Goal: Task Accomplishment & Management: Manage account settings

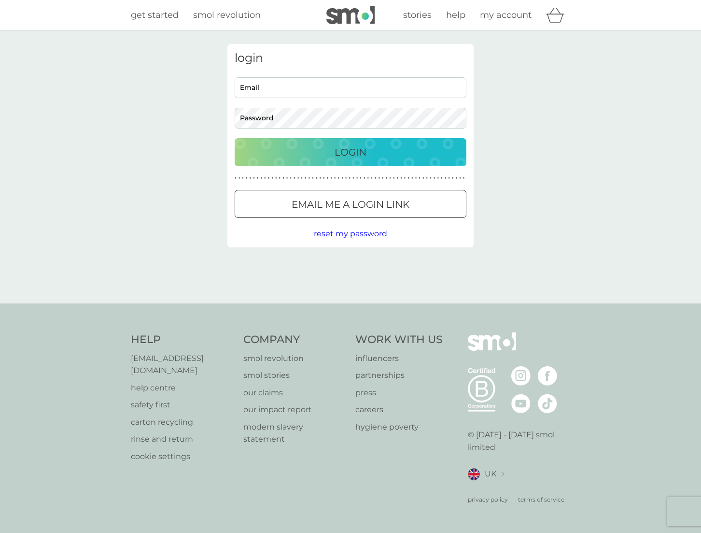
drag, startPoint x: 348, startPoint y: 80, endPoint x: 347, endPoint y: 84, distance: 4.9
click at [347, 82] on input "Email" at bounding box center [351, 87] width 232 height 21
type input "dack91@gmail.com"
click at [235, 138] on button "Login" at bounding box center [351, 152] width 232 height 28
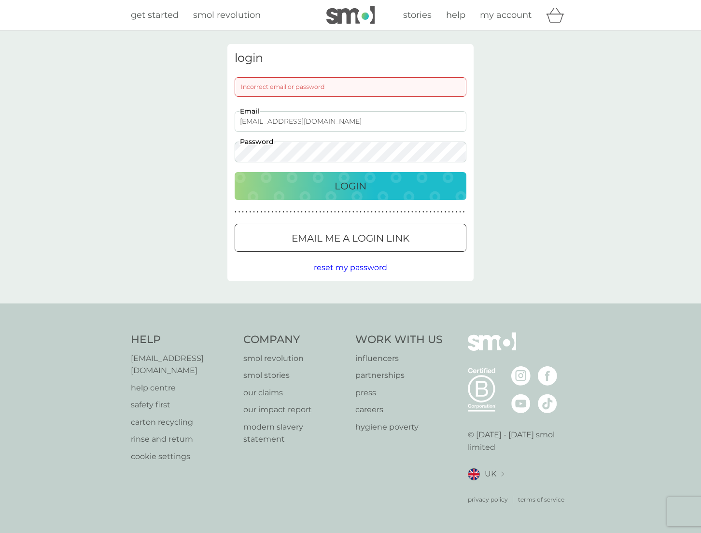
click at [235, 172] on button "Login" at bounding box center [351, 186] width 232 height 28
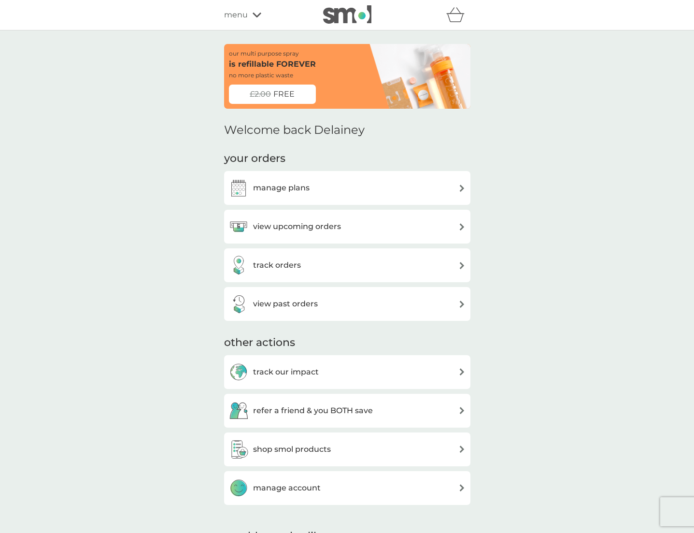
click at [378, 226] on div "view upcoming orders" at bounding box center [347, 226] width 237 height 19
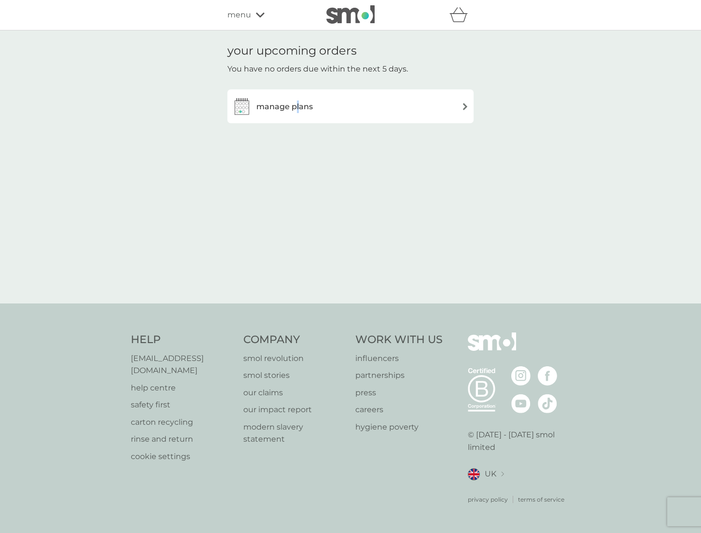
click at [298, 105] on h3 "manage plans" at bounding box center [284, 106] width 56 height 13
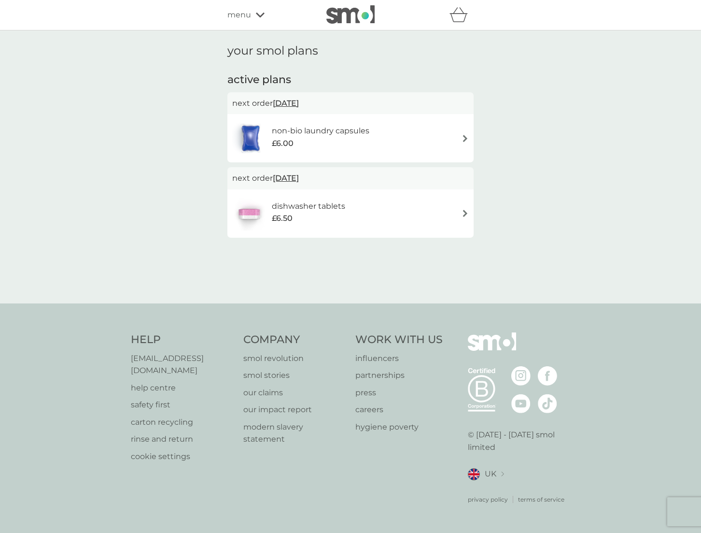
click at [347, 134] on h6 "non-bio laundry capsules" at bounding box center [321, 131] width 98 height 13
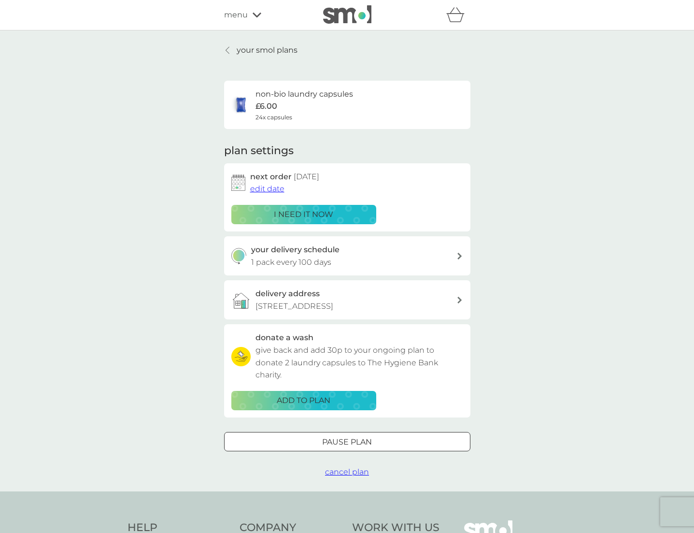
click at [283, 213] on p "i need it now" at bounding box center [303, 214] width 59 height 13
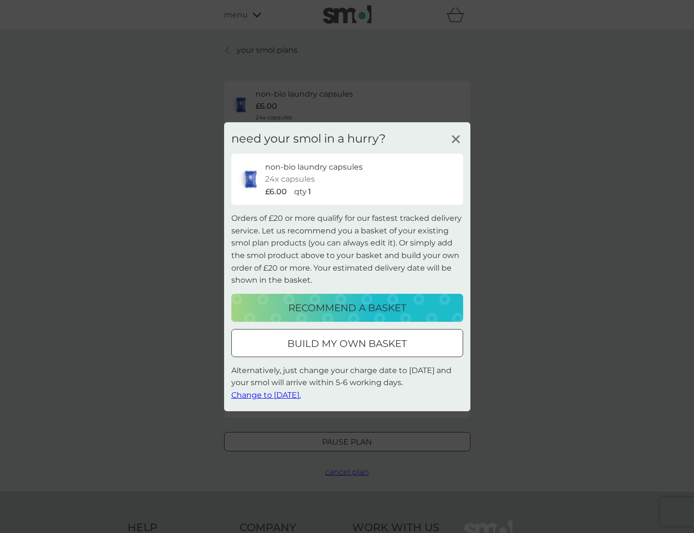
click at [450, 146] on icon at bounding box center [456, 138] width 14 height 14
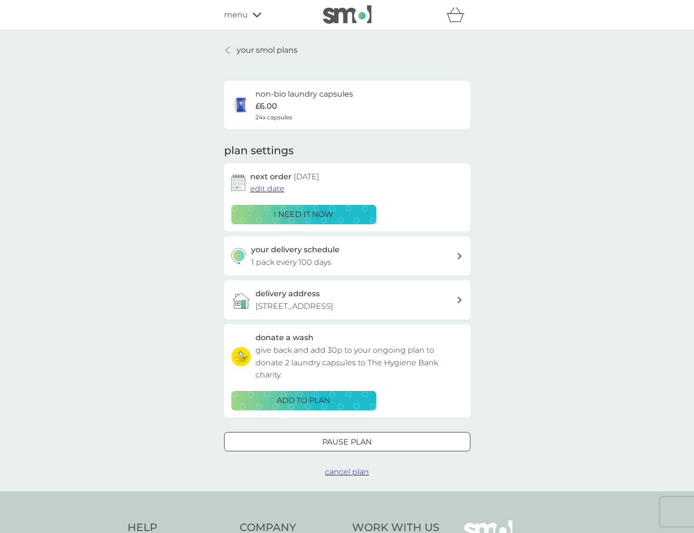
click at [263, 187] on span "edit date" at bounding box center [267, 188] width 34 height 9
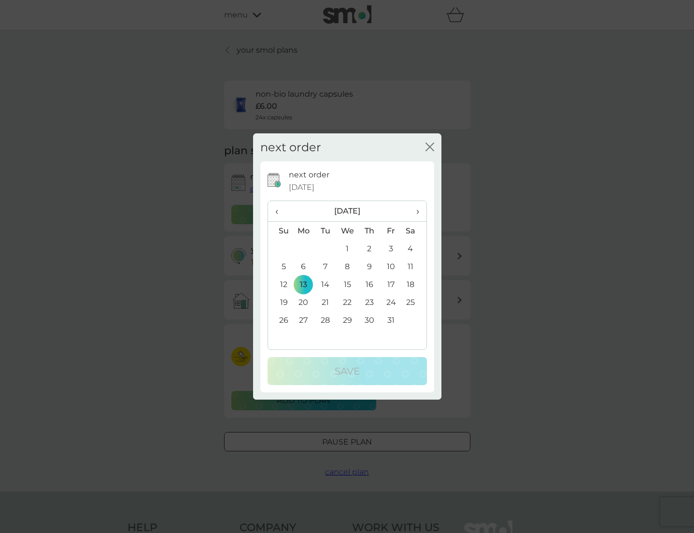
click at [274, 213] on th "‹" at bounding box center [280, 211] width 25 height 21
click at [348, 269] on td "10" at bounding box center [347, 266] width 22 height 18
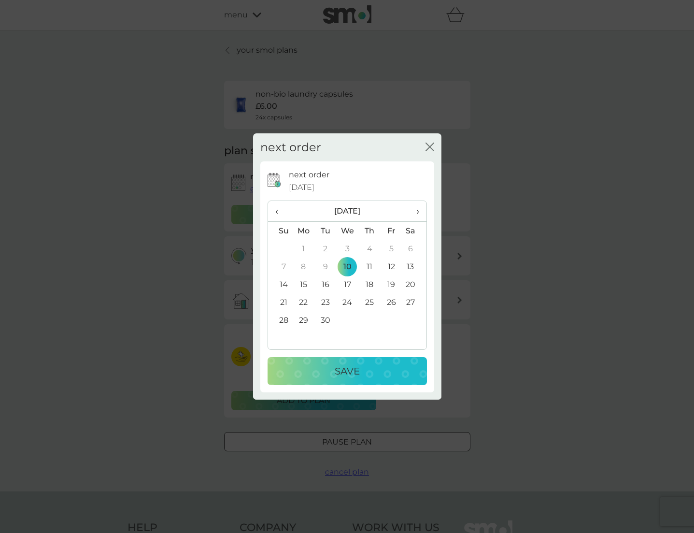
click at [377, 370] on div "Save" at bounding box center [347, 370] width 140 height 15
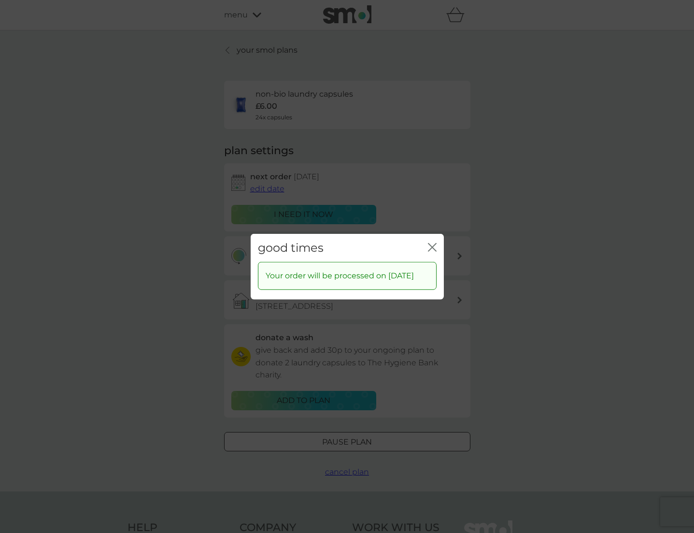
click at [434, 242] on icon "close" at bounding box center [432, 246] width 9 height 9
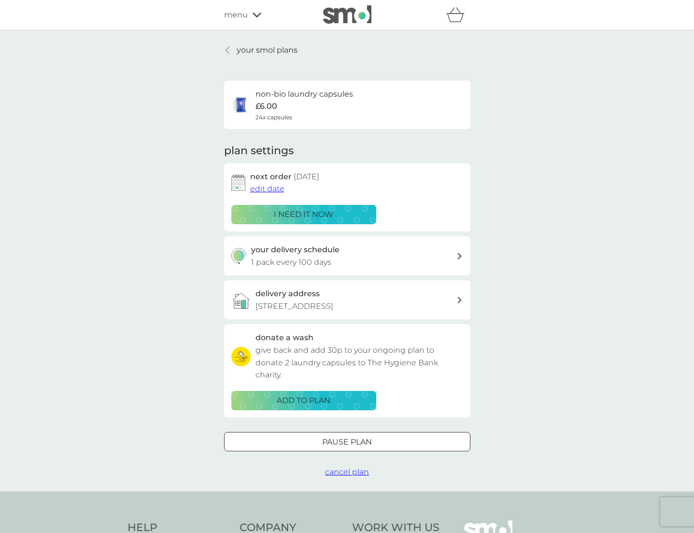
click at [420, 258] on div "your delivery schedule 1 pack every 100 days" at bounding box center [353, 255] width 205 height 25
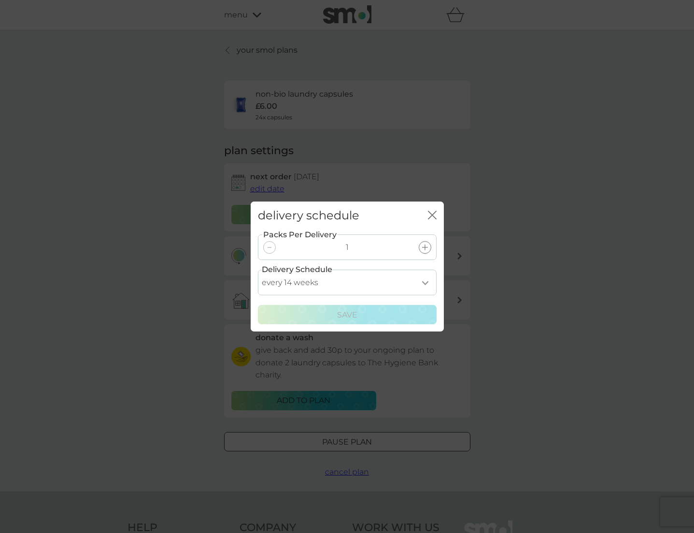
click at [416, 281] on select "every 1 week every 2 weeks every 3 weeks every 4 weeks every 5 weeks every 6 we…" at bounding box center [347, 282] width 179 height 26
select select "70"
click at [258, 269] on select "every 1 week every 2 weeks every 3 weeks every 4 weeks every 5 weeks every 6 we…" at bounding box center [347, 282] width 179 height 26
click at [351, 312] on p "Save" at bounding box center [347, 314] width 20 height 13
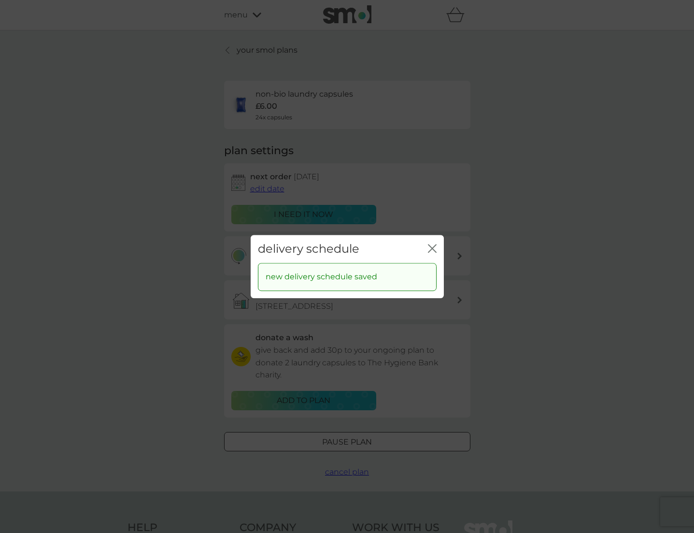
click at [433, 249] on icon "close" at bounding box center [434, 248] width 4 height 8
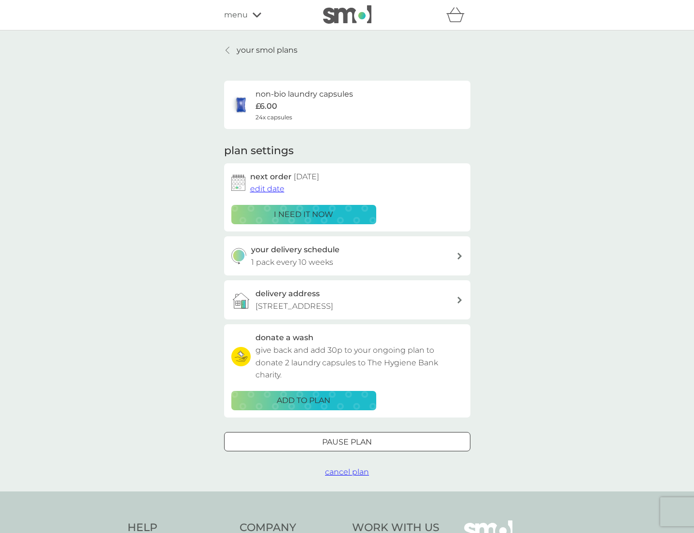
click at [567, 297] on div "your smol plans non-bio laundry capsules £6.00 24x capsules plan settings next …" at bounding box center [347, 260] width 694 height 461
